Goal: Information Seeking & Learning: Check status

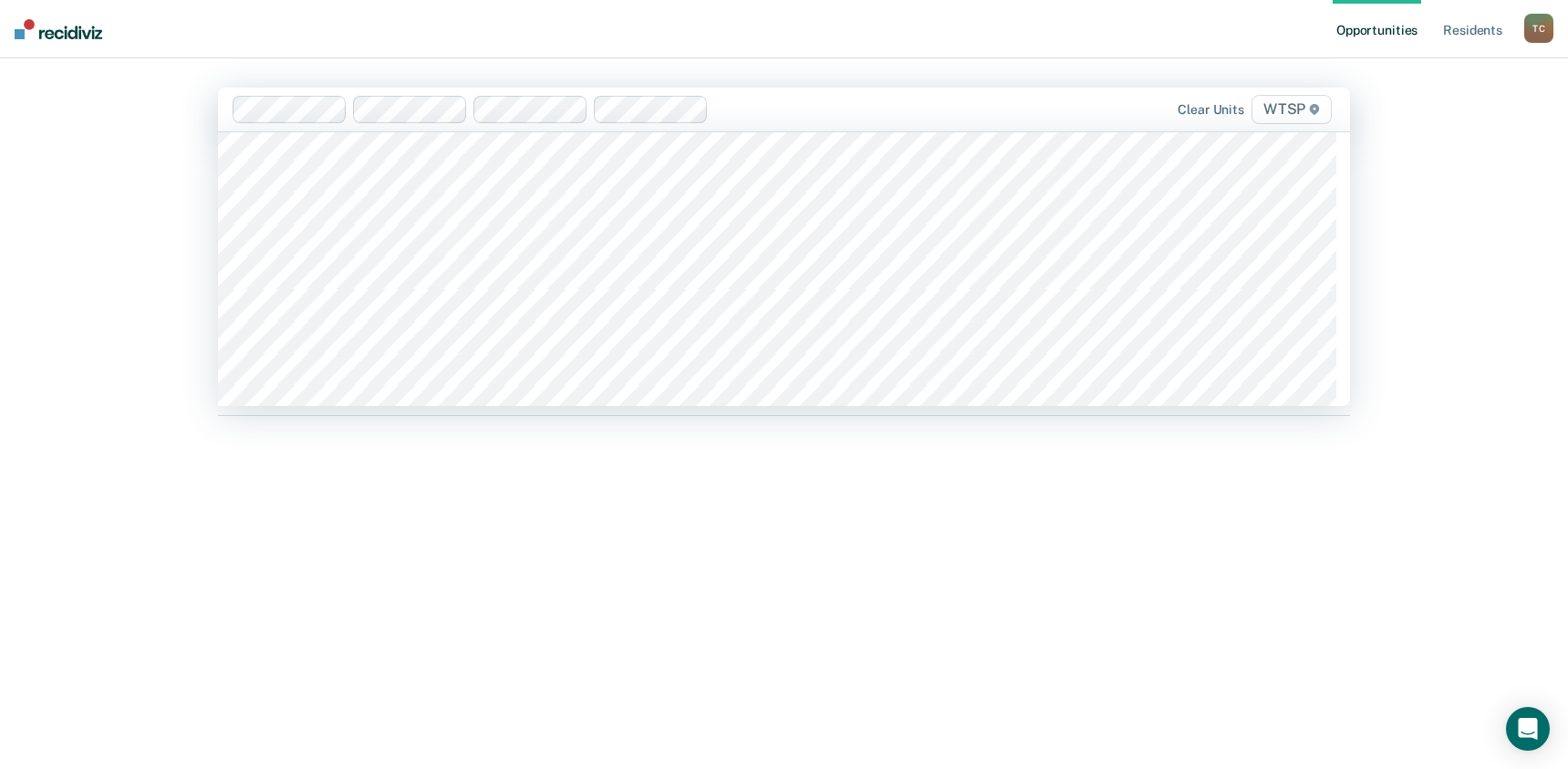
scroll to position [16235, 0]
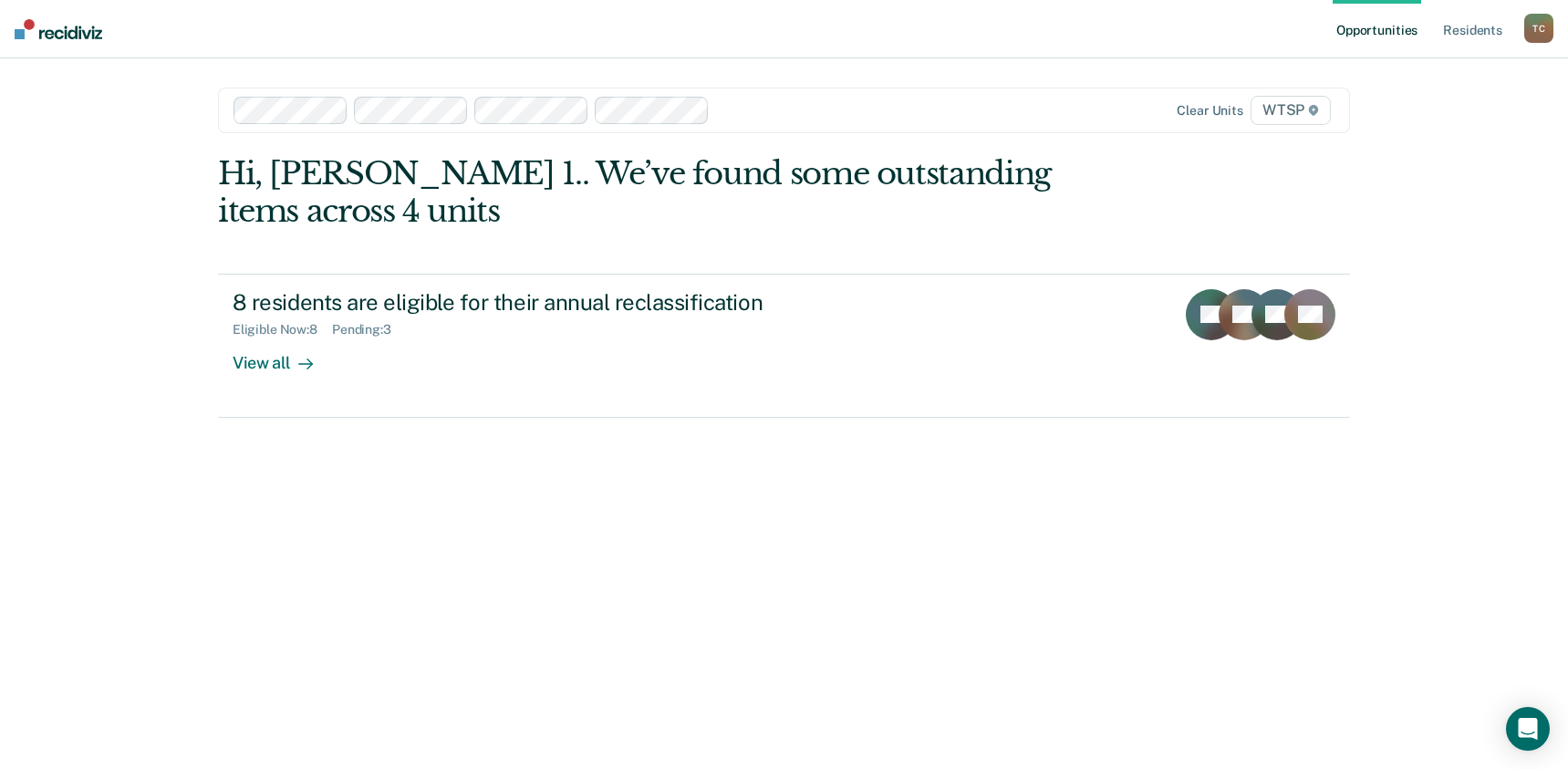
click at [1464, 169] on div "Opportunities Resident s [PERSON_NAME] 1. [PERSON_NAME] Profile How it works Lo…" at bounding box center [784, 384] width 1568 height 769
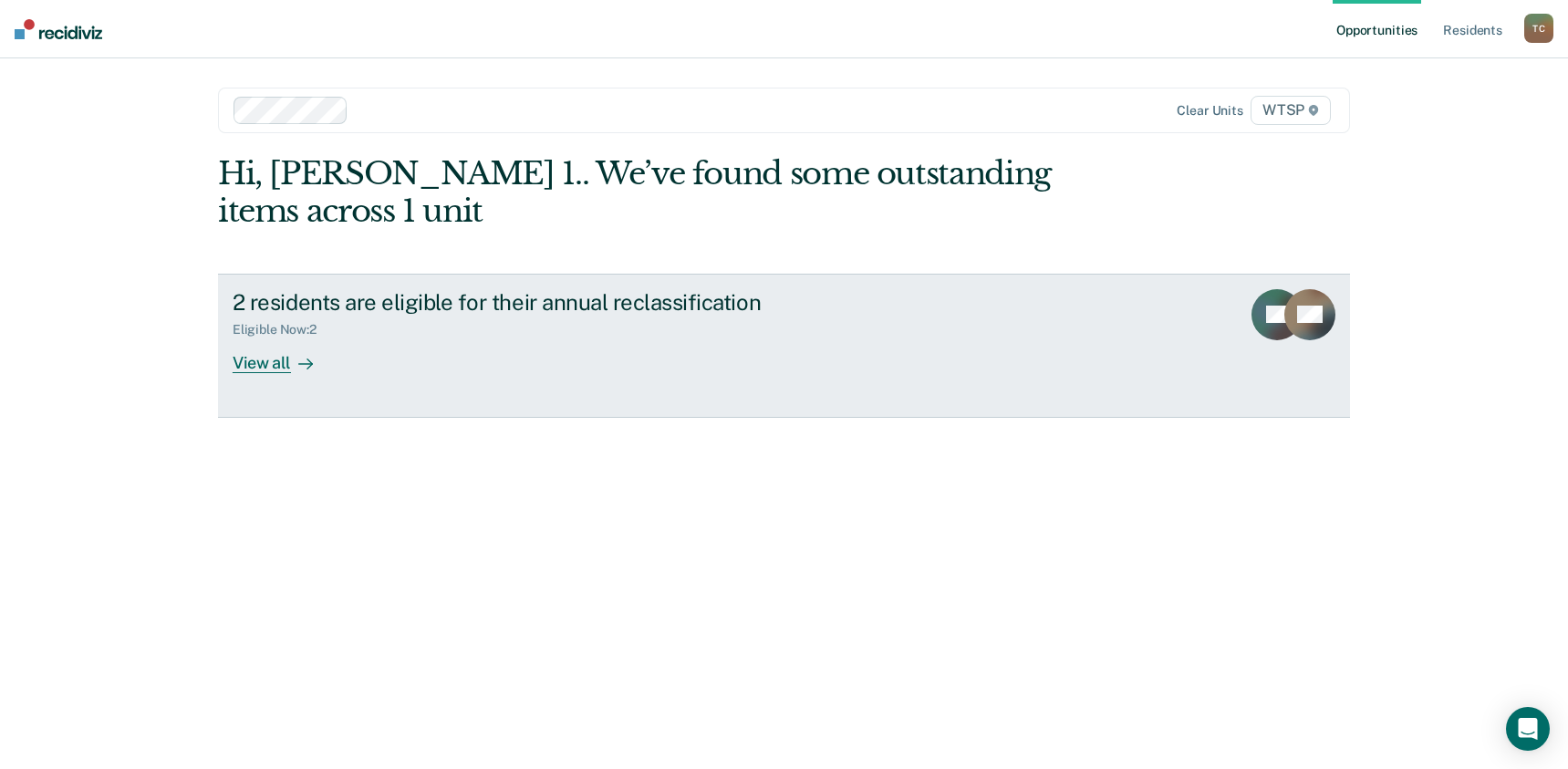
click at [261, 366] on div "View all" at bounding box center [283, 355] width 102 height 36
